Goal: Task Accomplishment & Management: Manage account settings

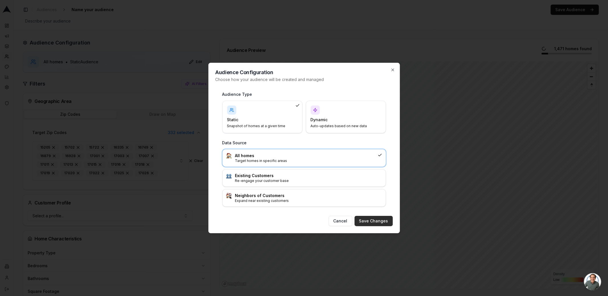
click at [366, 220] on button "Save Changes" at bounding box center [374, 221] width 38 height 10
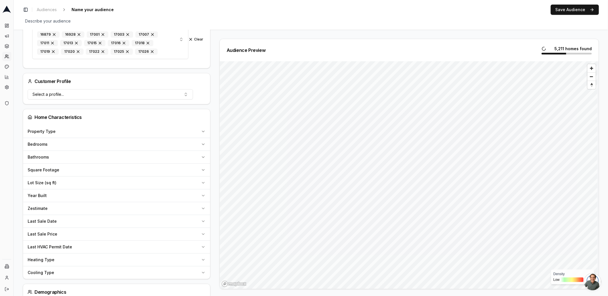
scroll to position [127, 0]
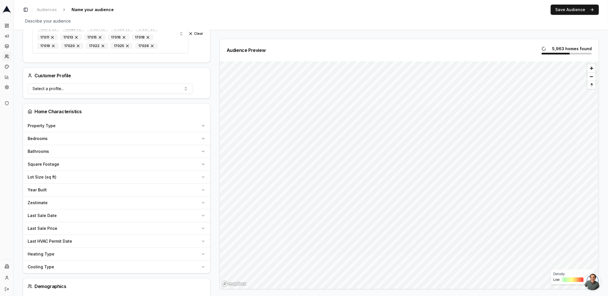
click at [155, 200] on div "Zestimate" at bounding box center [113, 203] width 171 height 6
click at [57, 214] on input "number" at bounding box center [48, 216] width 41 height 10
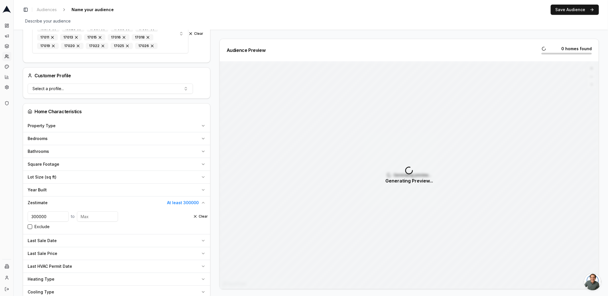
type input "300000"
click at [200, 214] on button "Clear" at bounding box center [200, 216] width 15 height 5
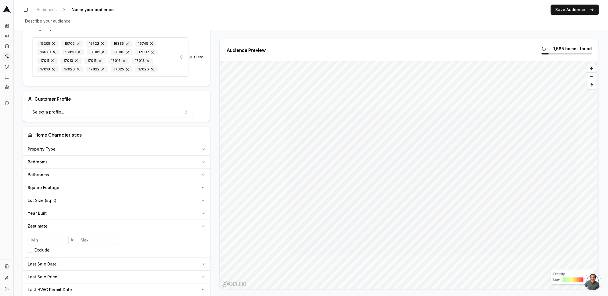
scroll to position [0, 0]
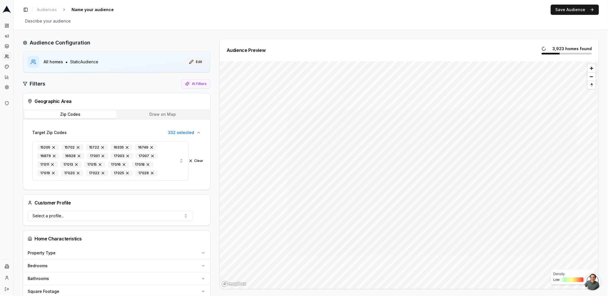
click at [196, 62] on button "Edit" at bounding box center [196, 61] width 20 height 9
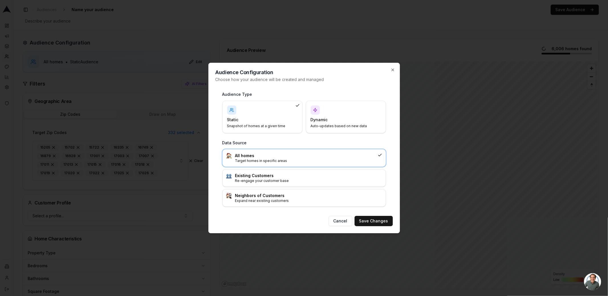
click at [330, 110] on div "Dynamic Auto-updates based on new data" at bounding box center [346, 116] width 70 height 23
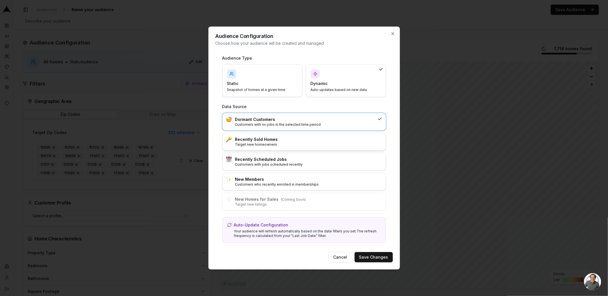
click at [292, 146] on p "Target new homeowners" at bounding box center [308, 144] width 147 height 5
click at [367, 254] on button "Save Changes" at bounding box center [374, 257] width 38 height 10
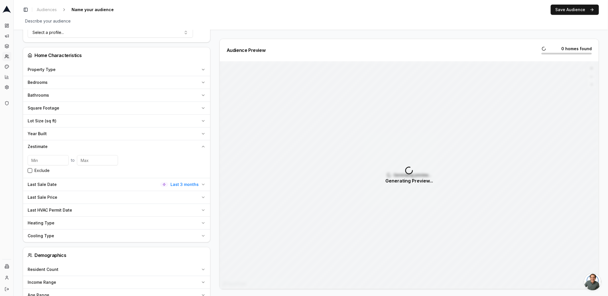
scroll to position [181, 0]
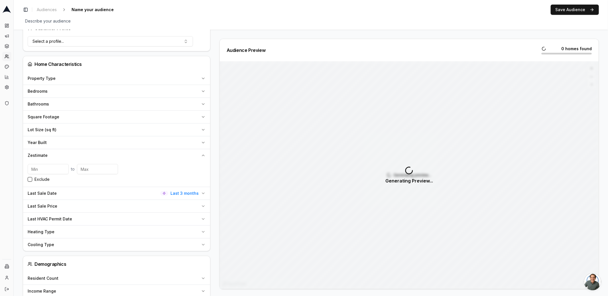
click at [201, 150] on button "Zestimate" at bounding box center [116, 155] width 187 height 13
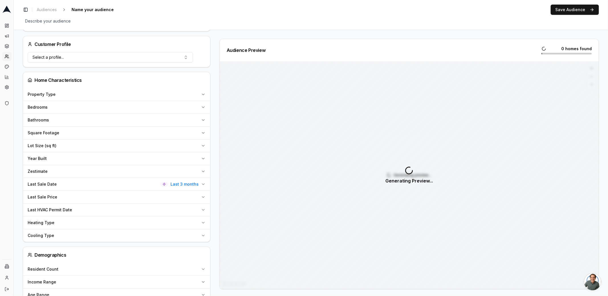
scroll to position [165, 0]
click at [5, 9] on icon at bounding box center [6, 9] width 9 height 7
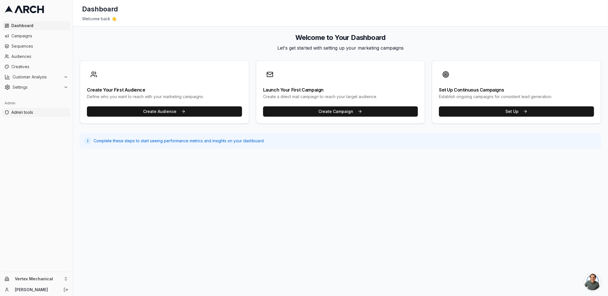
click at [42, 115] on span "Admin tools" at bounding box center [39, 112] width 57 height 6
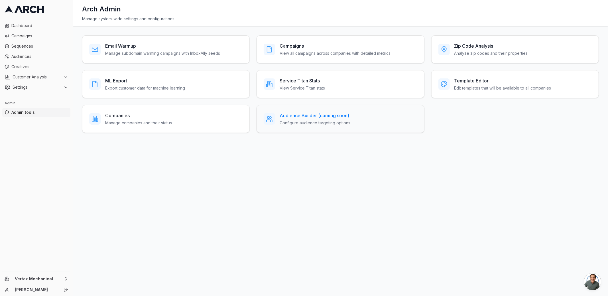
click at [299, 126] on div "Audience Builder (coming soon) Configure audience targeting options" at bounding box center [341, 119] width 168 height 28
click at [461, 88] on p "Edit templates that will be available to all companies" at bounding box center [502, 88] width 97 height 6
